Goal: Find specific page/section: Find specific page/section

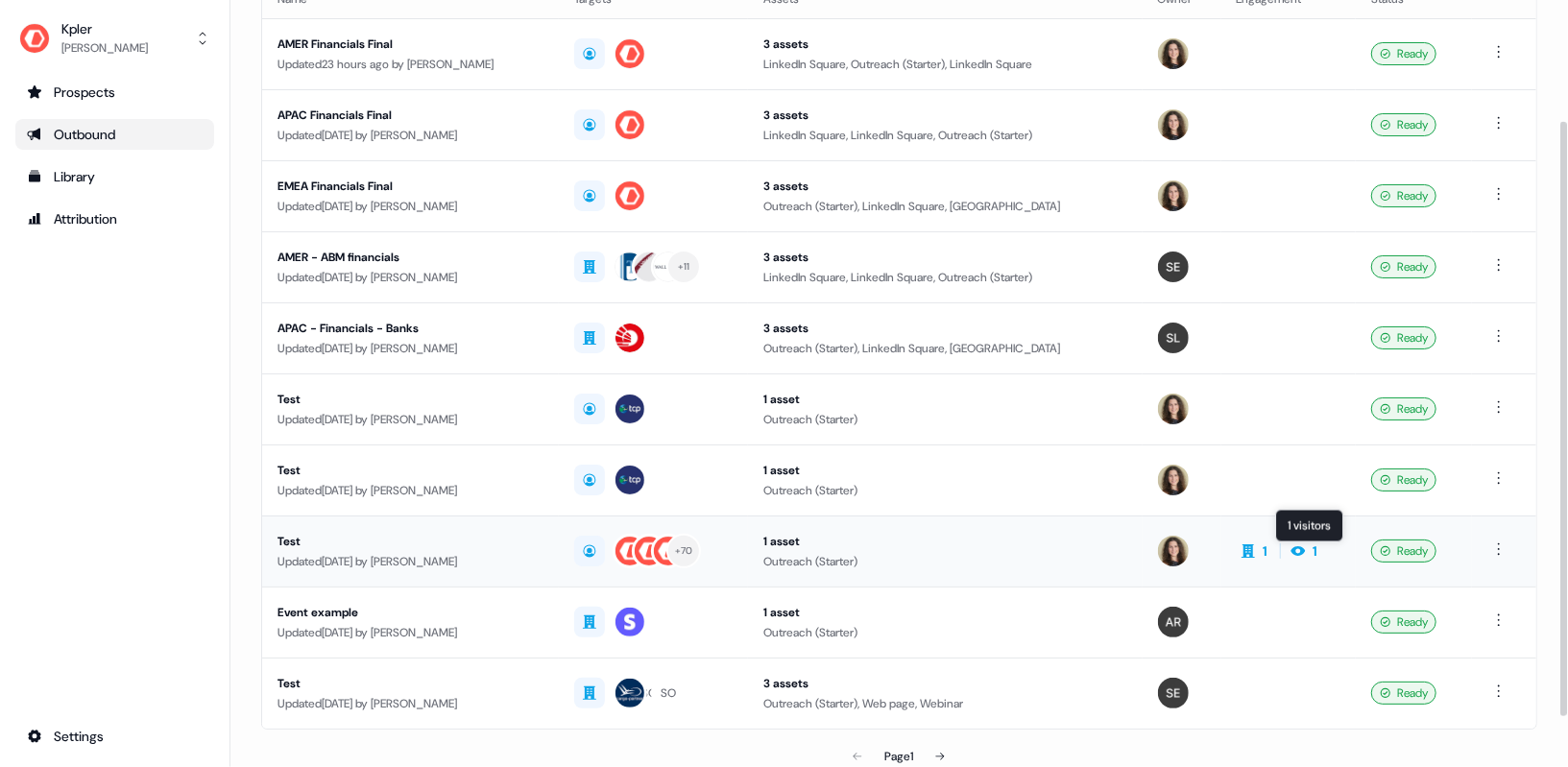
scroll to position [162, 0]
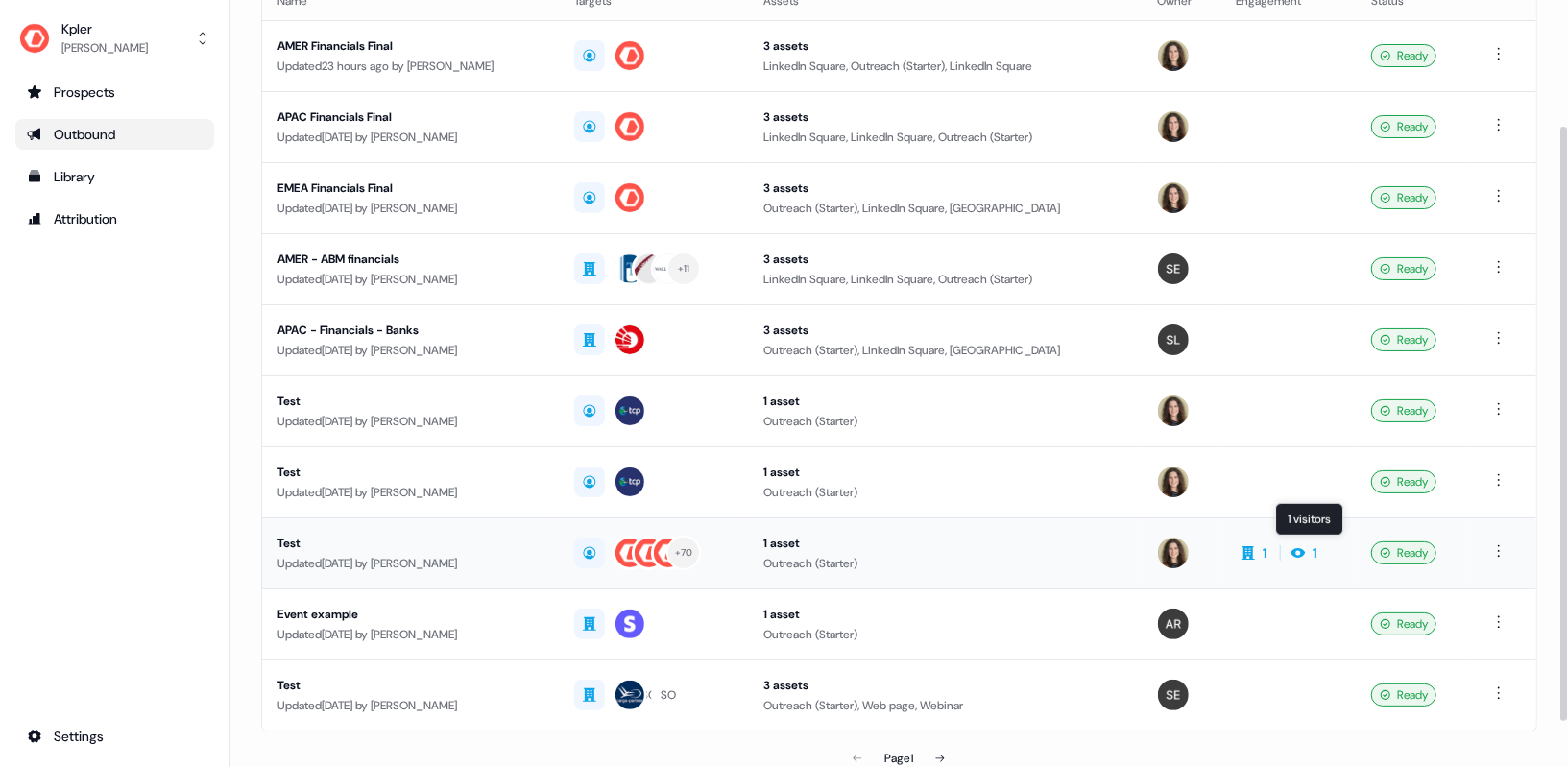
click at [1305, 548] on icon at bounding box center [1297, 553] width 15 height 10
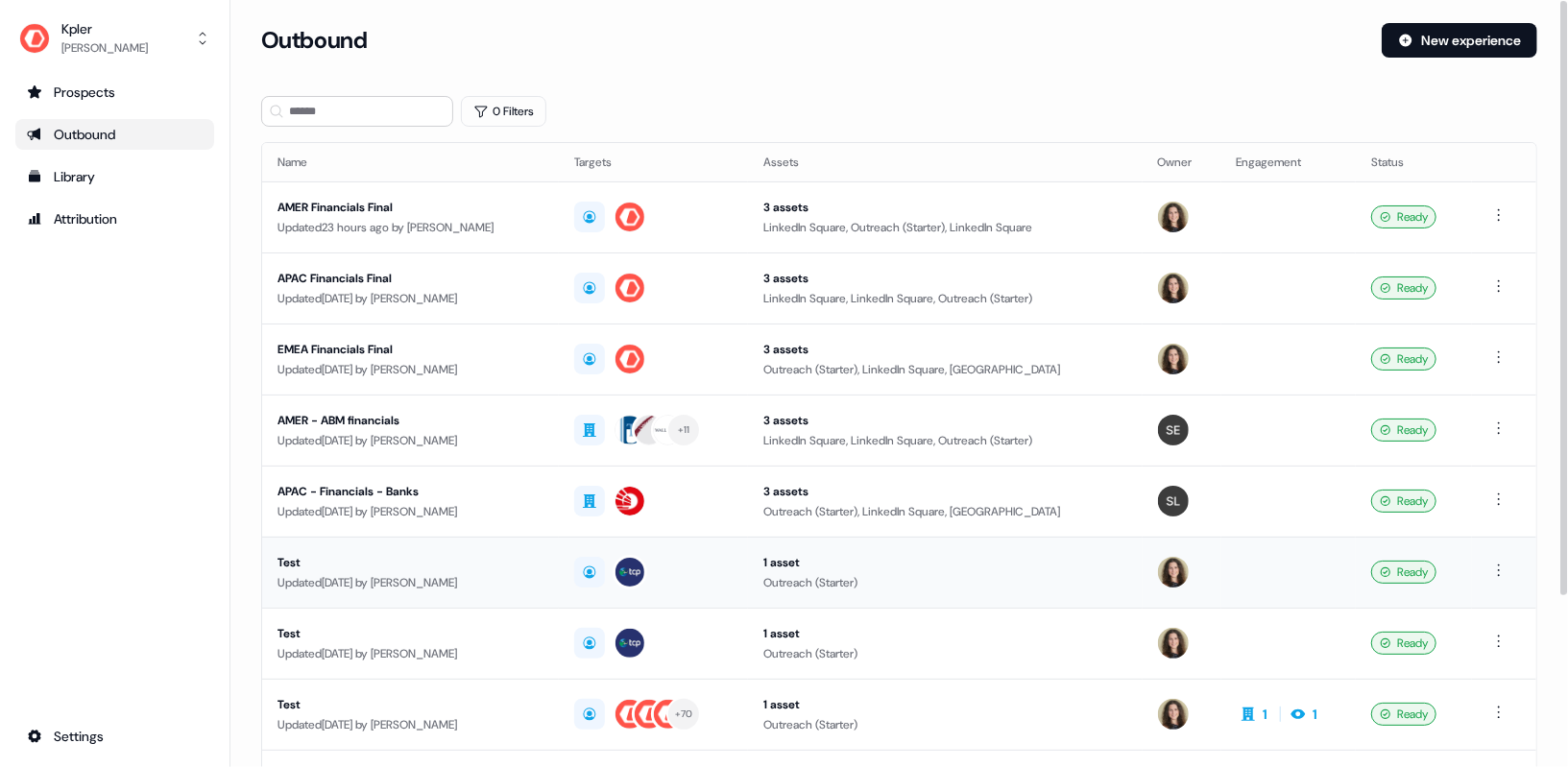
scroll to position [220, 0]
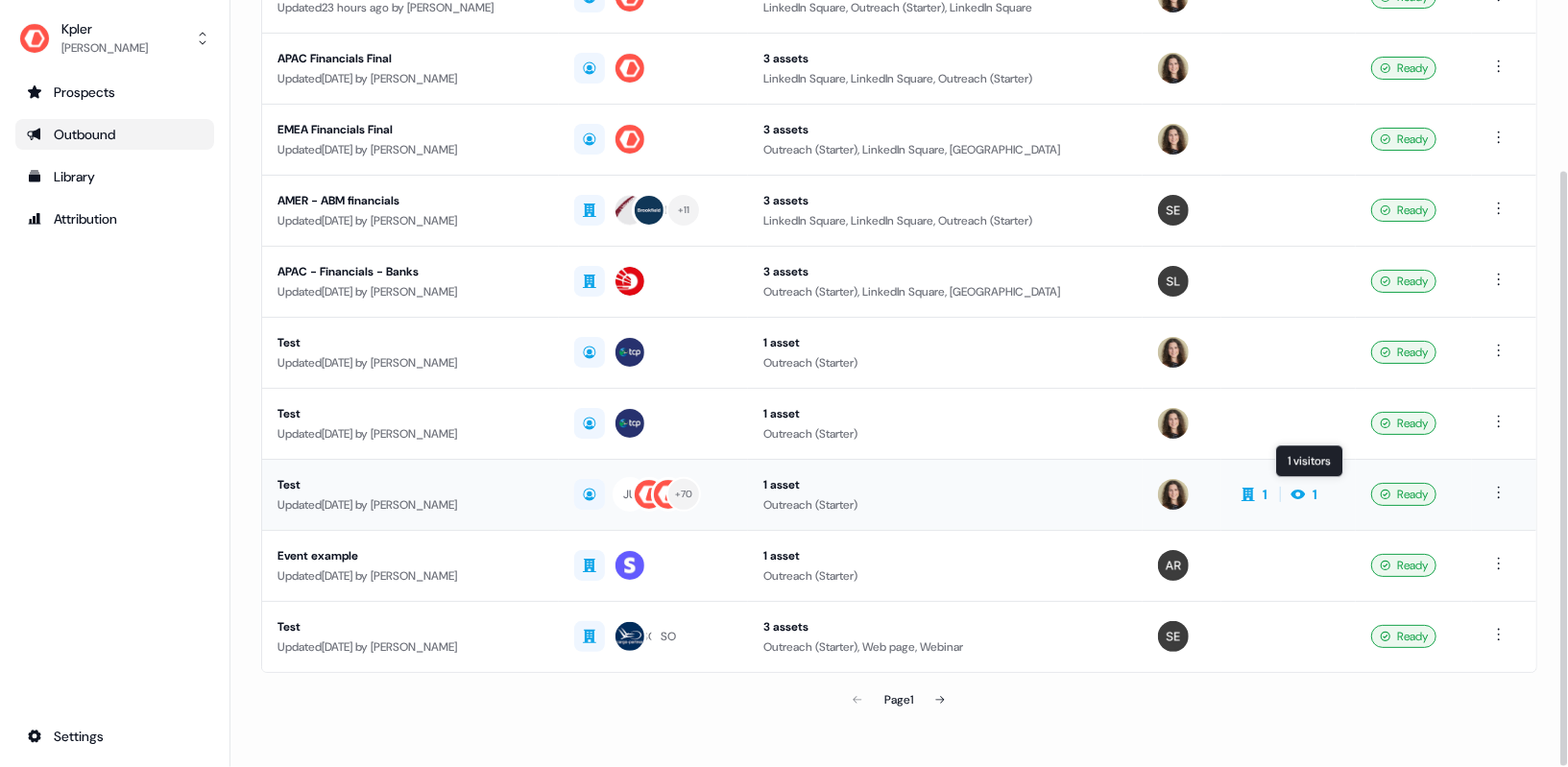
click at [1305, 490] on icon at bounding box center [1297, 494] width 15 height 10
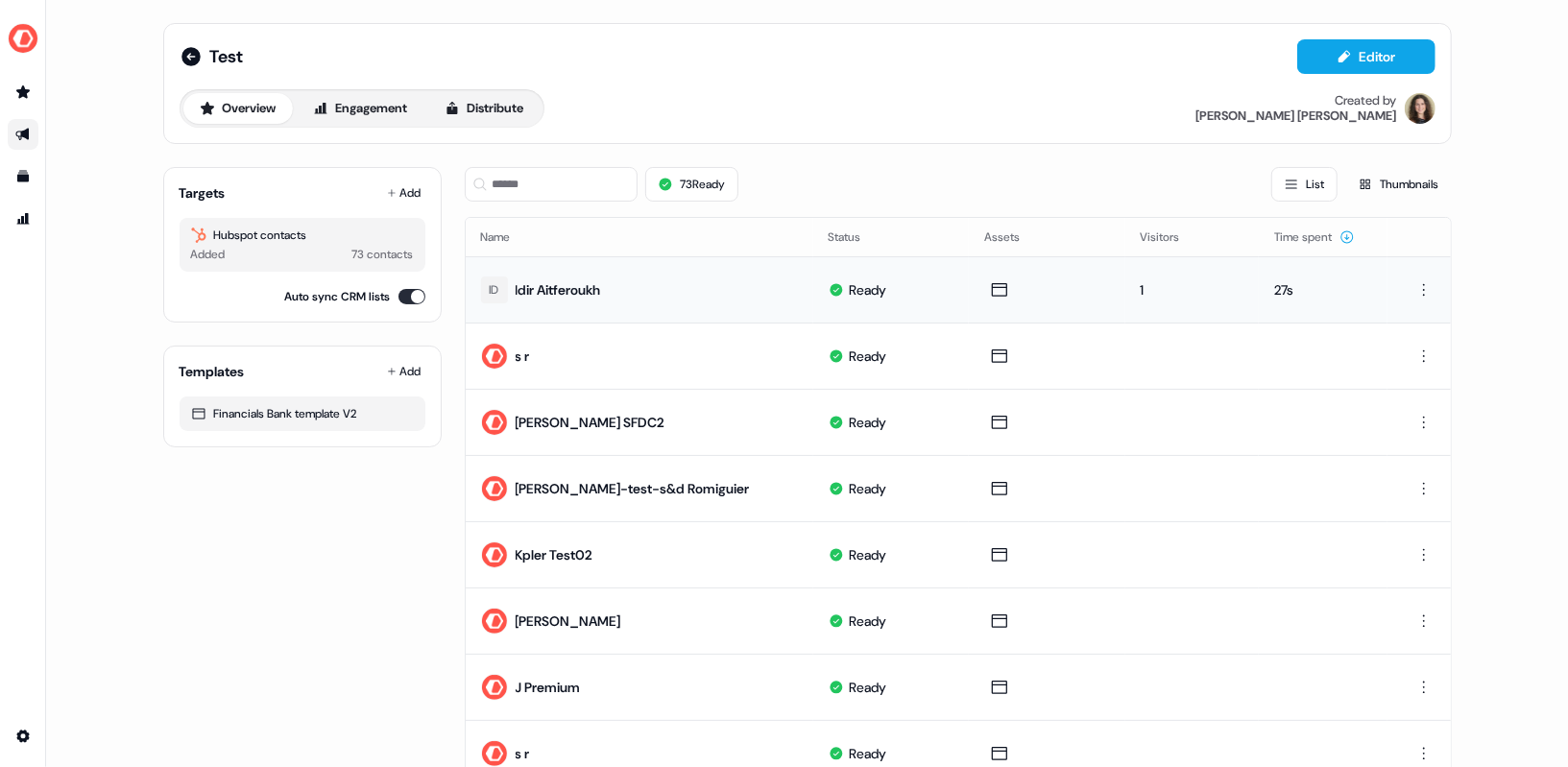
click at [1149, 284] on div "1" at bounding box center [1192, 290] width 103 height 19
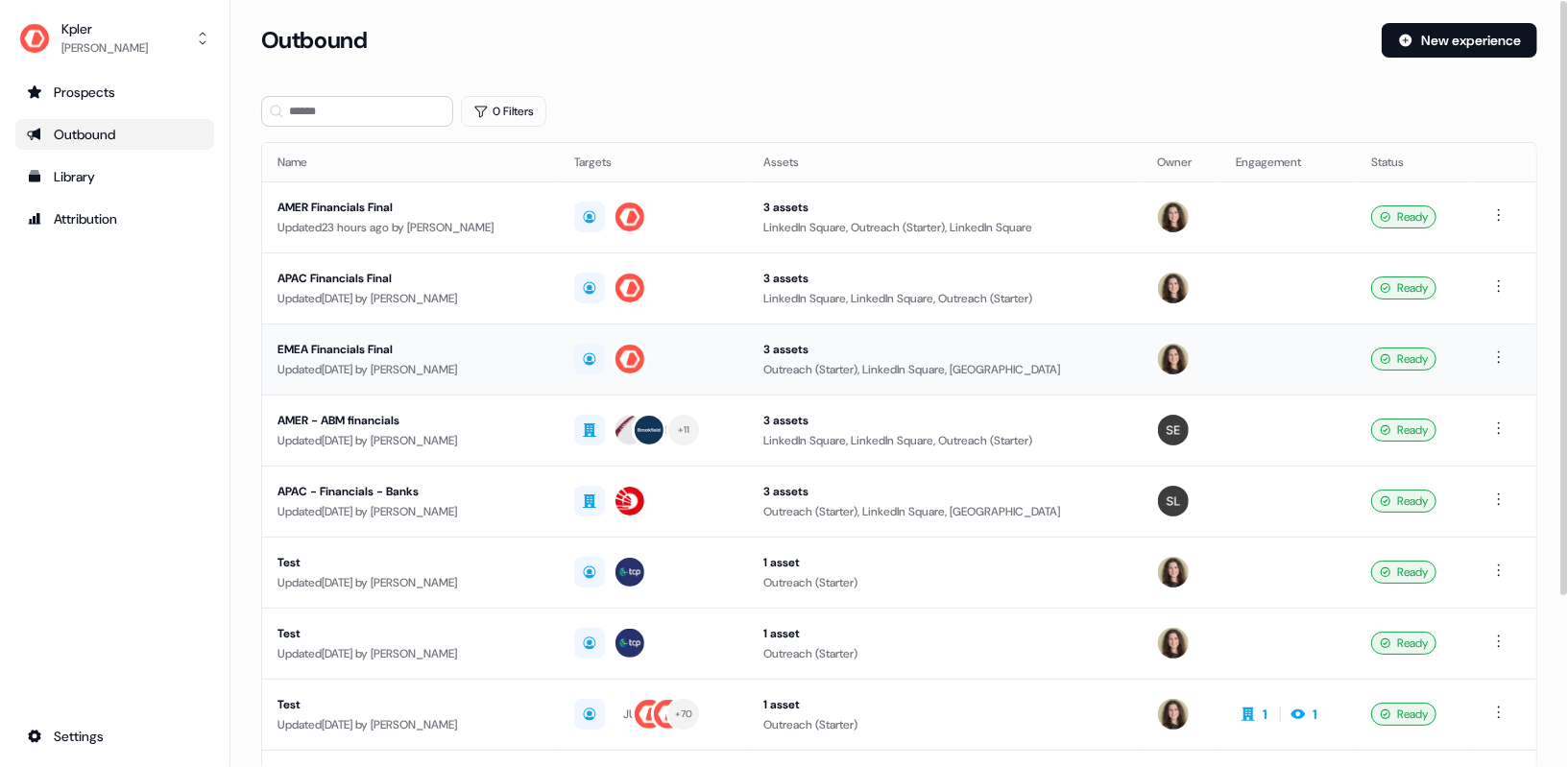
click at [410, 364] on div "Updated 2 days ago by Alexandra Giannelou" at bounding box center [410, 370] width 266 height 19
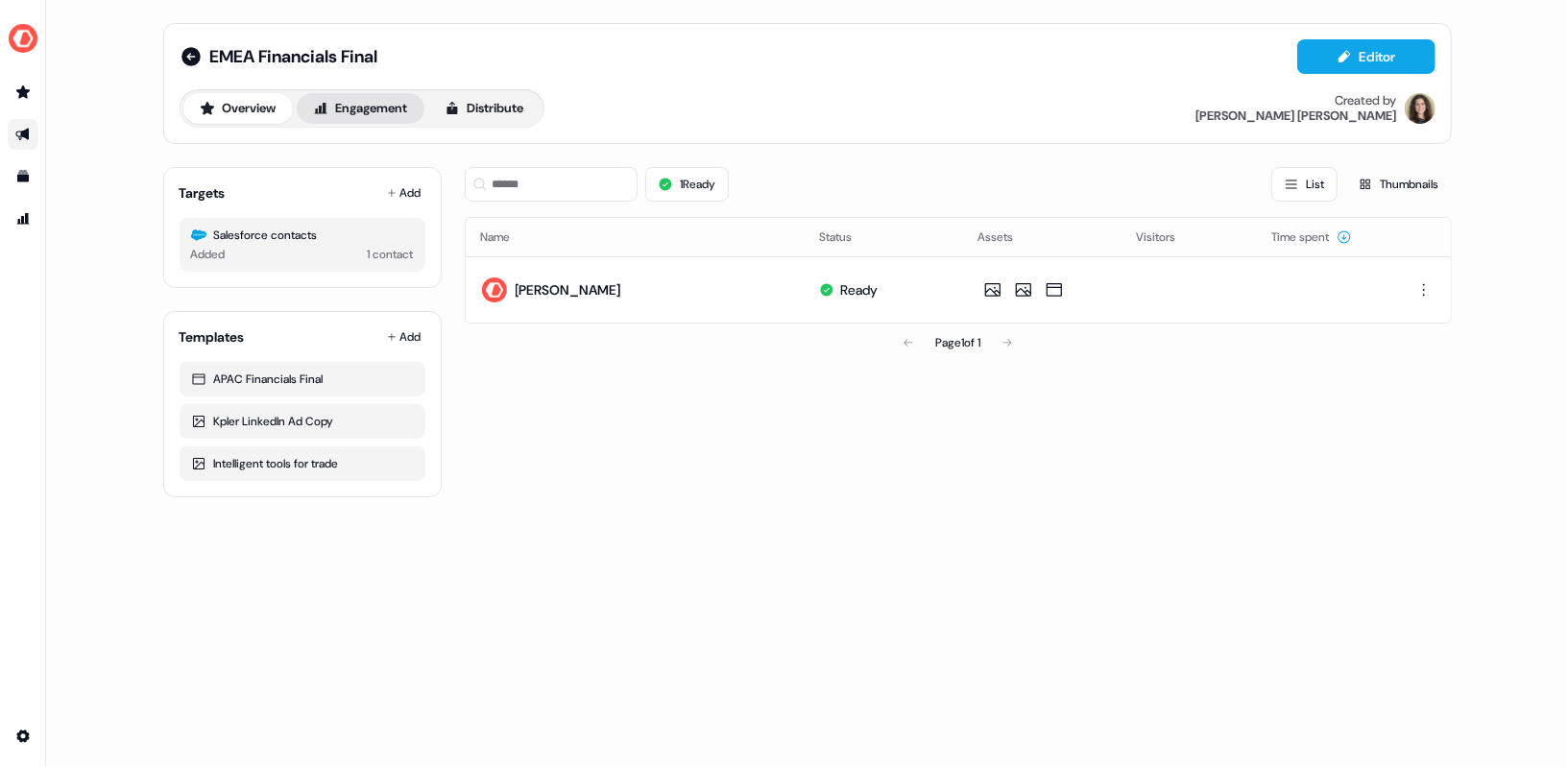
click at [372, 101] on button "Engagement" at bounding box center [360, 109] width 128 height 31
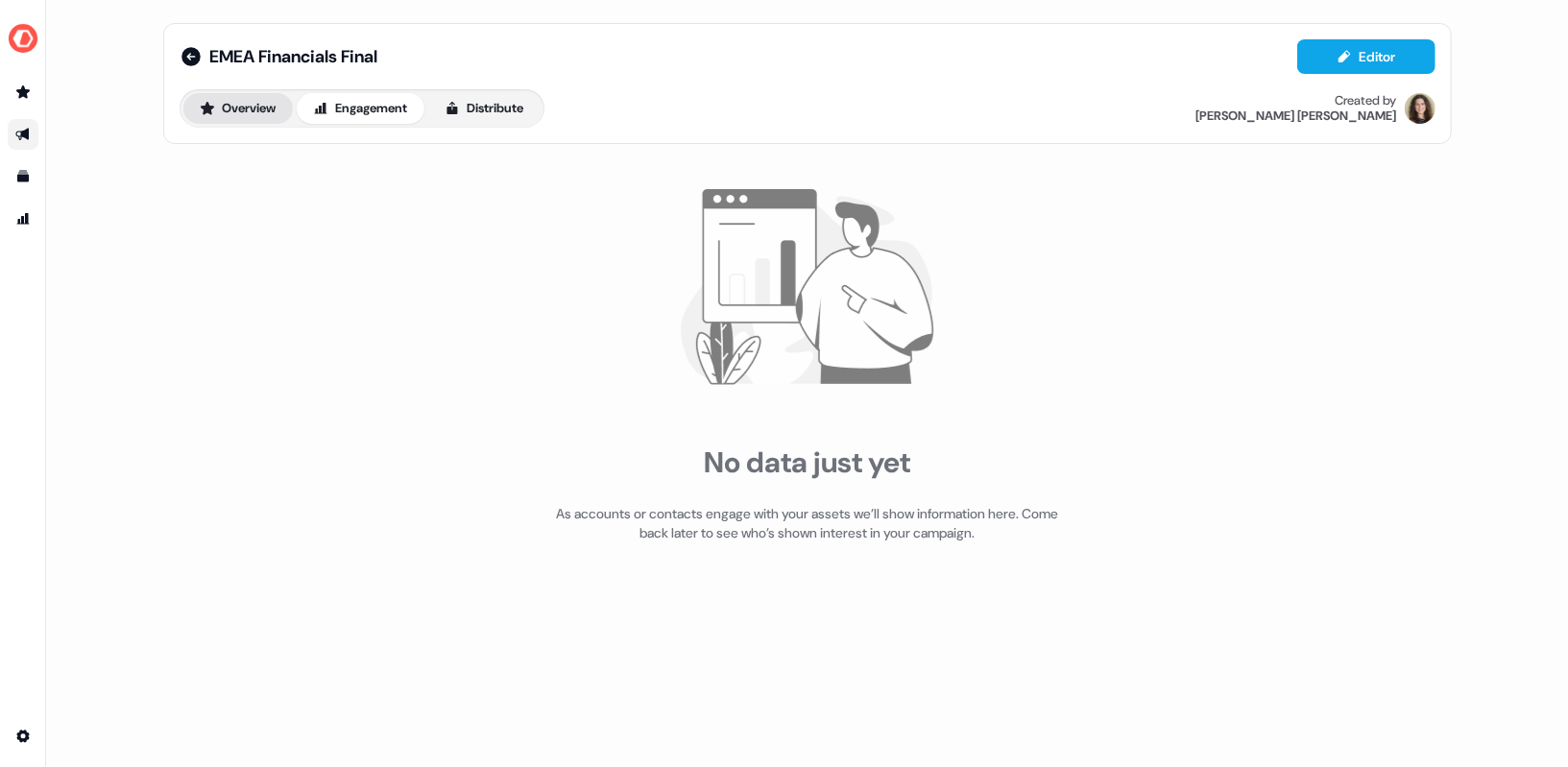
click at [248, 101] on button "Overview" at bounding box center [237, 109] width 109 height 31
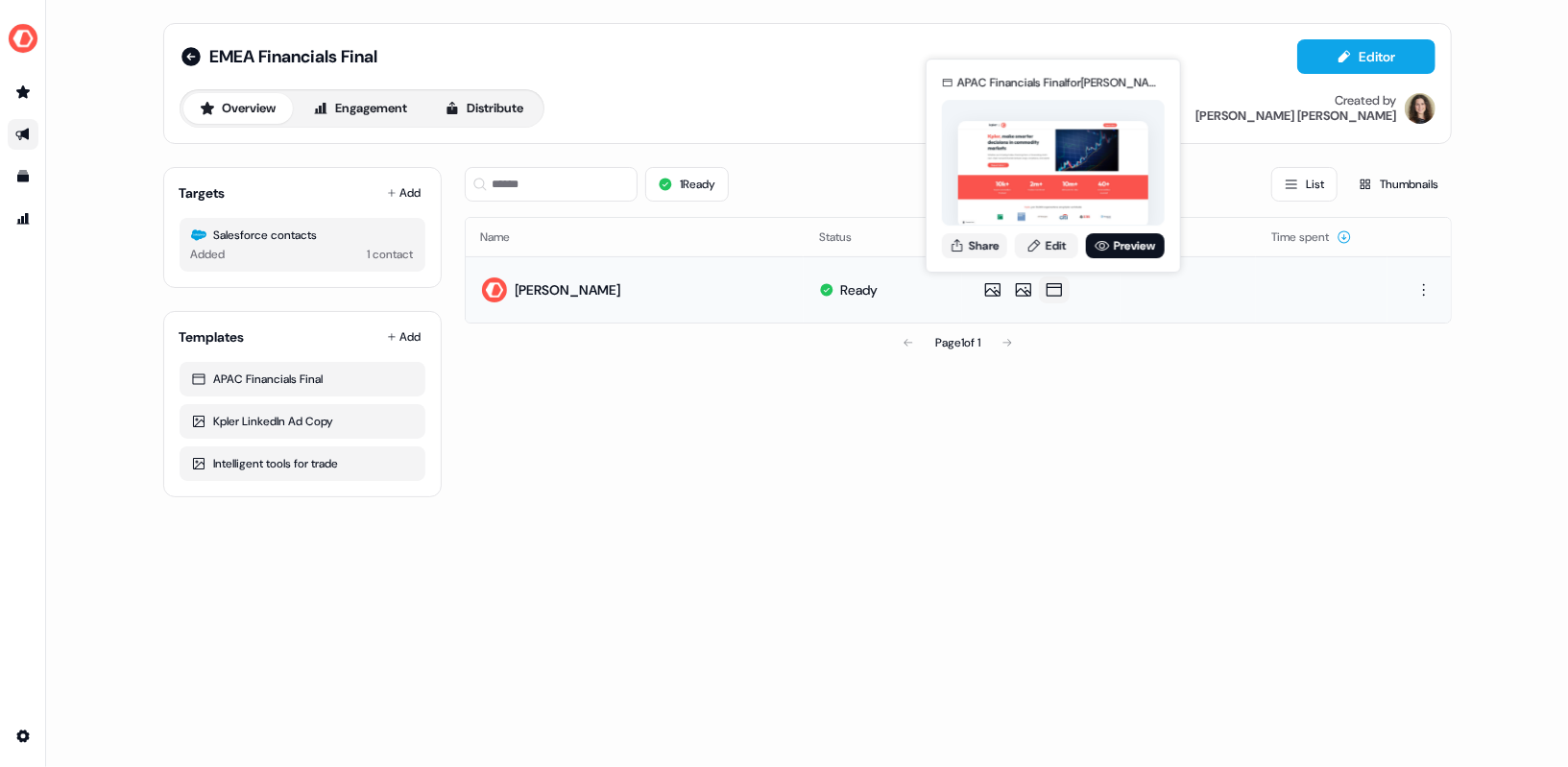
click at [1055, 287] on icon at bounding box center [1055, 290] width 23 height 19
click at [1121, 253] on link "Preview" at bounding box center [1125, 246] width 79 height 25
